Goal: Find specific page/section

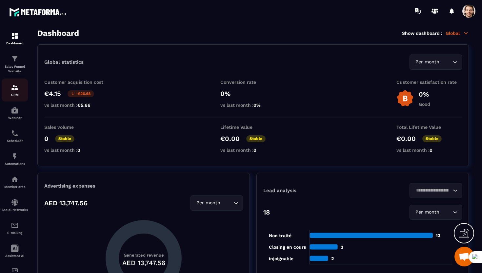
click at [14, 94] on p "CRM" at bounding box center [15, 95] width 26 height 4
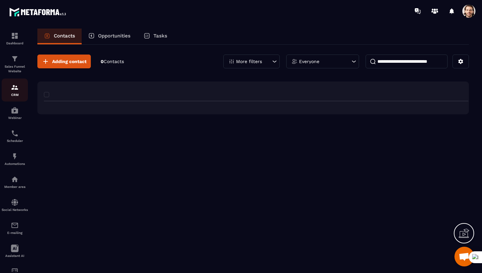
click at [16, 87] on img at bounding box center [15, 87] width 8 height 8
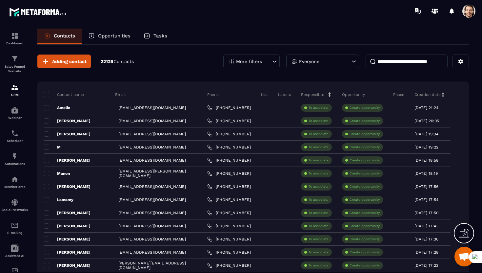
click at [150, 33] on icon at bounding box center [147, 35] width 7 height 7
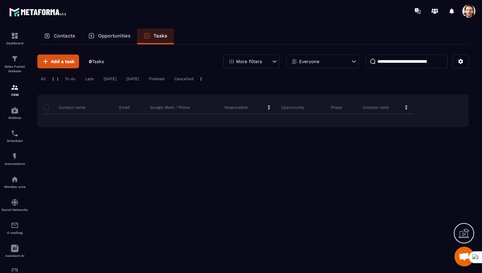
click at [154, 33] on div "Tasks" at bounding box center [155, 37] width 37 height 16
